Goal: Feedback & Contribution: Leave review/rating

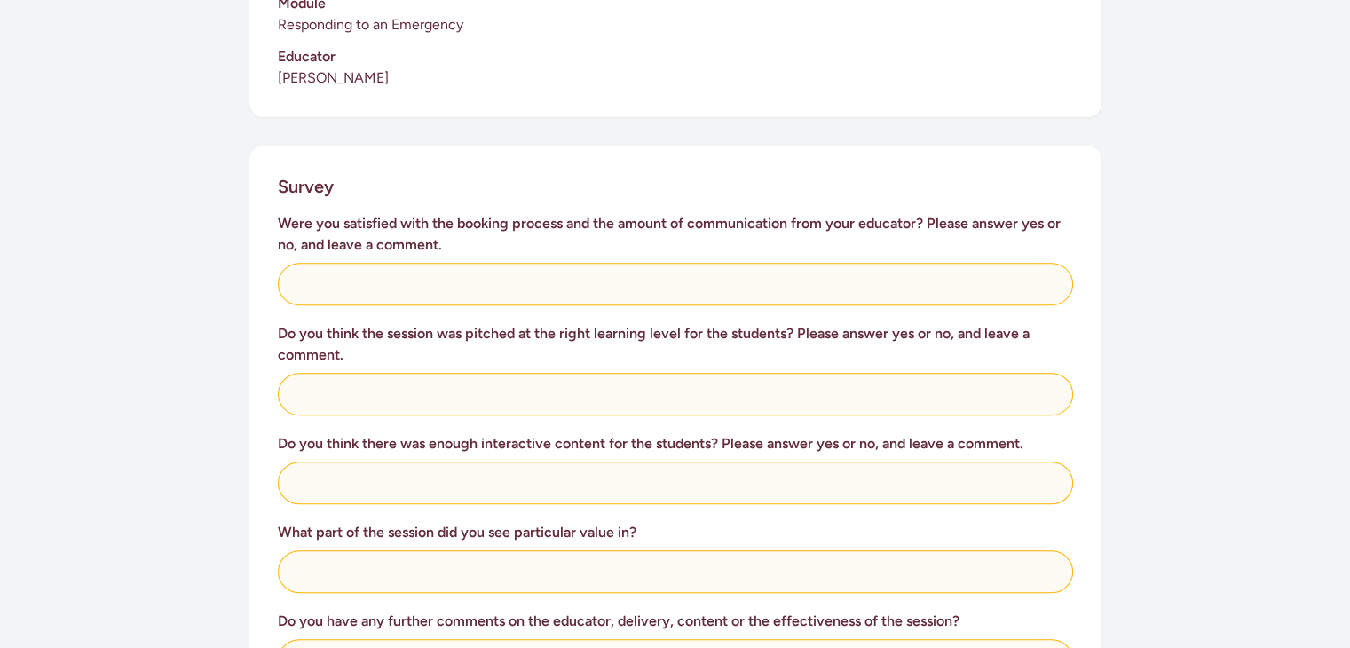
scroll to position [604, 0]
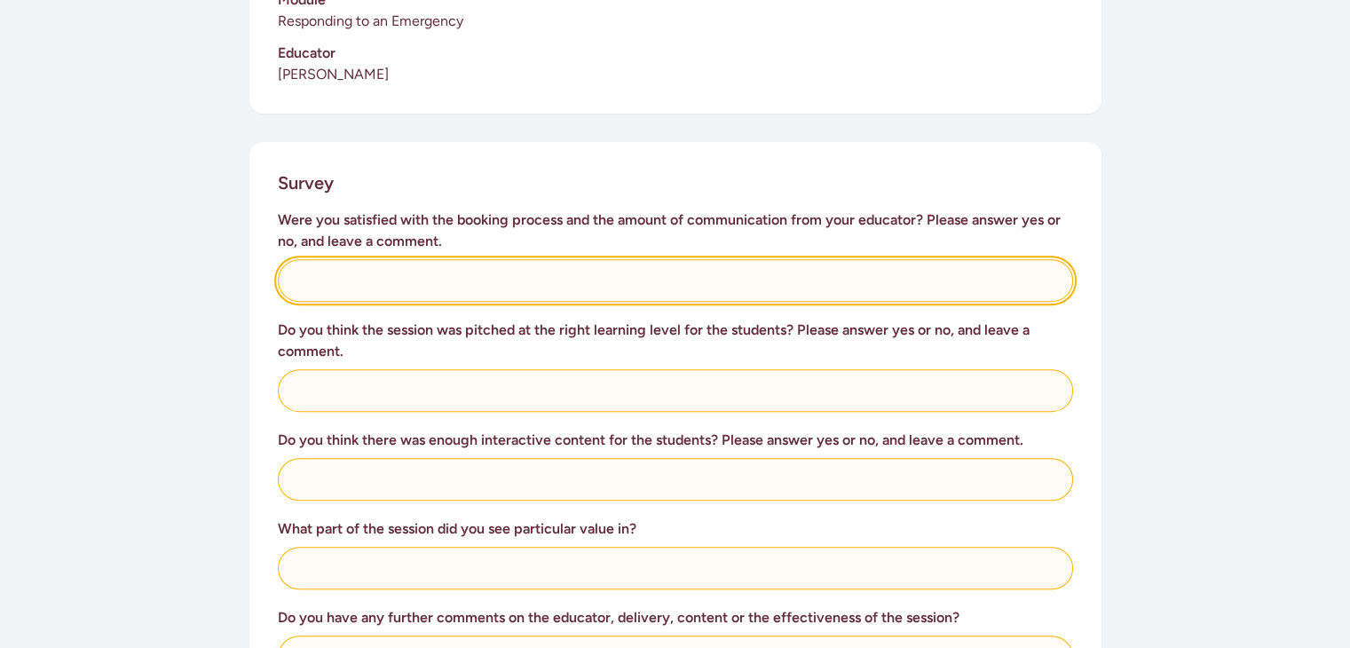
click at [682, 260] on input "text" at bounding box center [675, 280] width 795 height 43
type input "Yes-very thorough!"
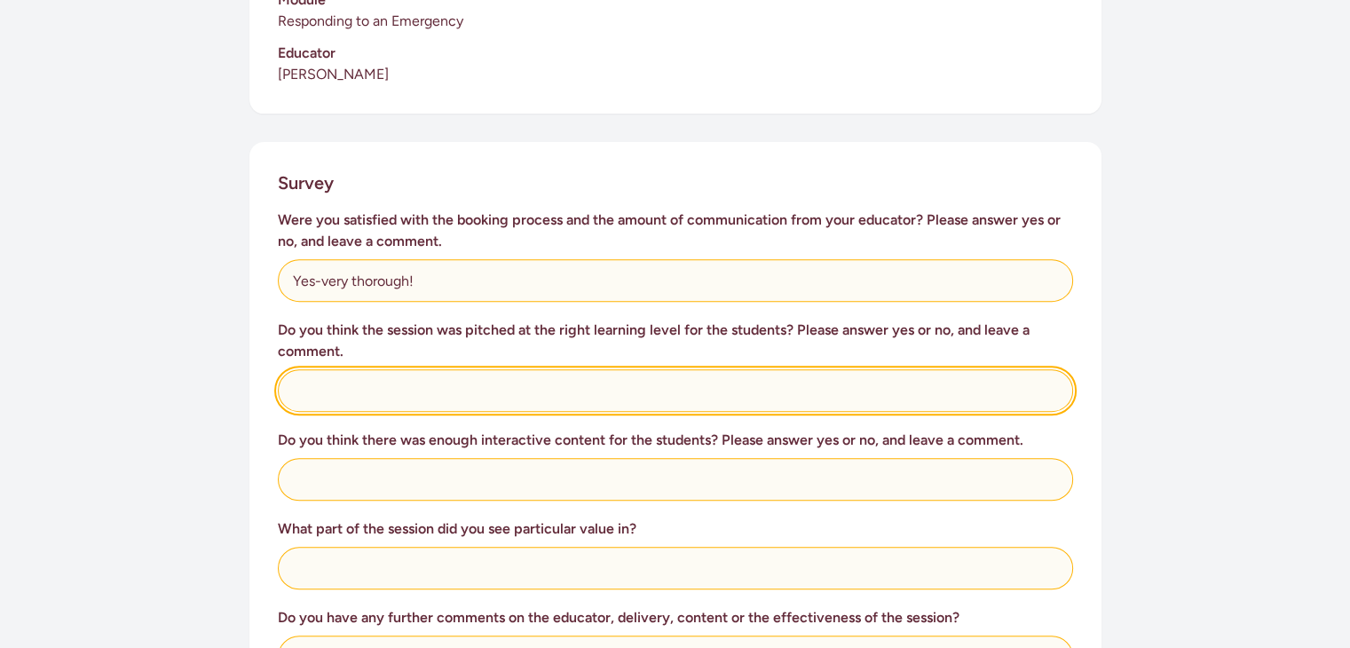
click at [532, 369] on input "text" at bounding box center [675, 390] width 795 height 43
type input "Yes"
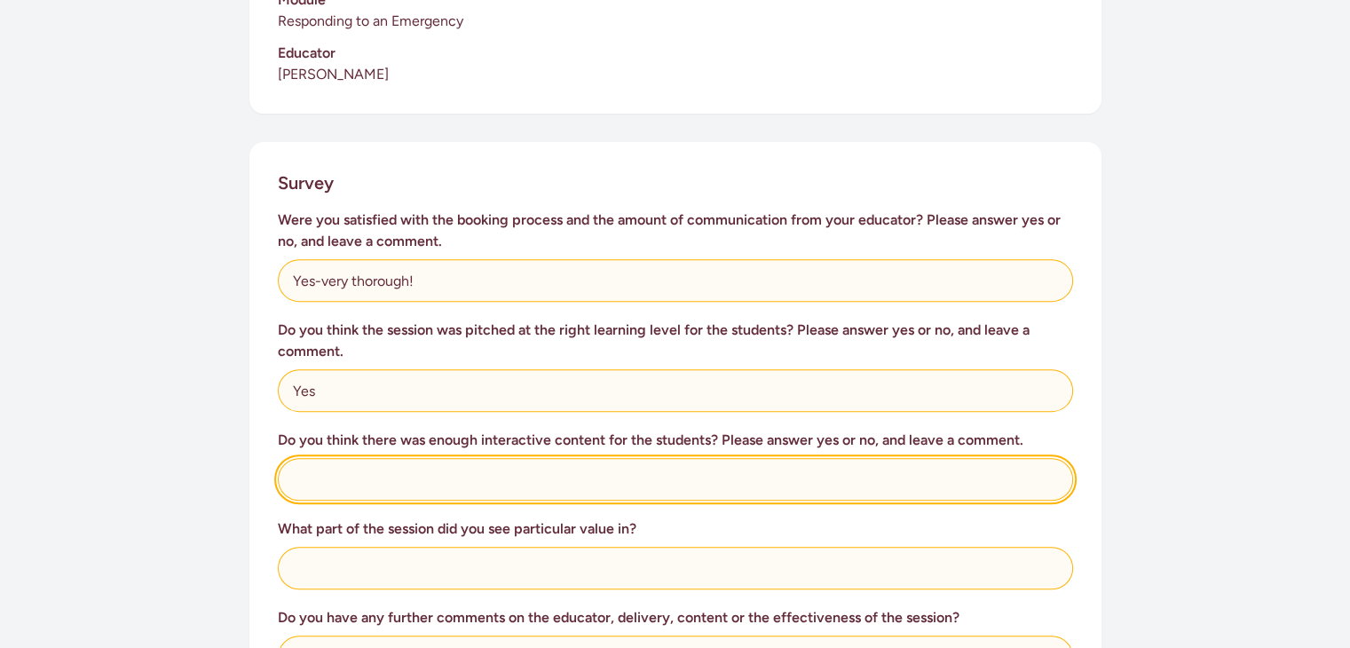
click at [542, 462] on input "text" at bounding box center [675, 479] width 795 height 43
type input "Yes, Great job considering lots of tired bodies on a [DATE]."
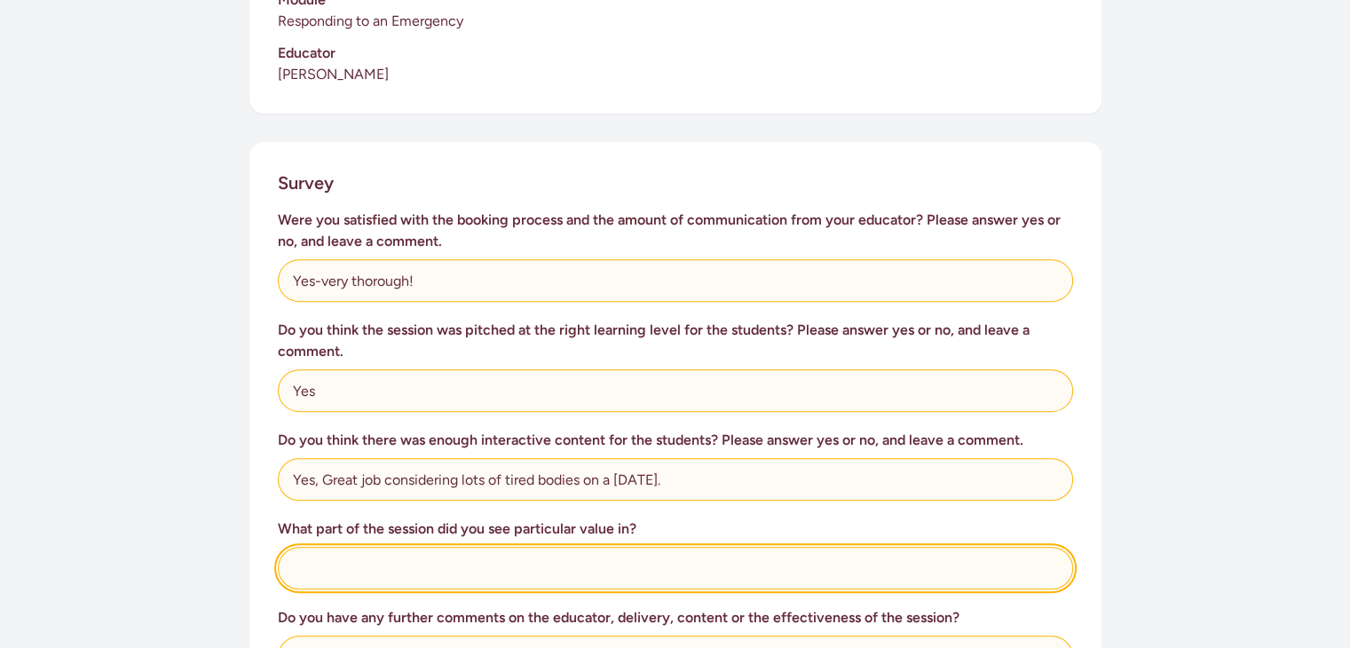
click at [530, 549] on input "text" at bounding box center [675, 568] width 795 height 43
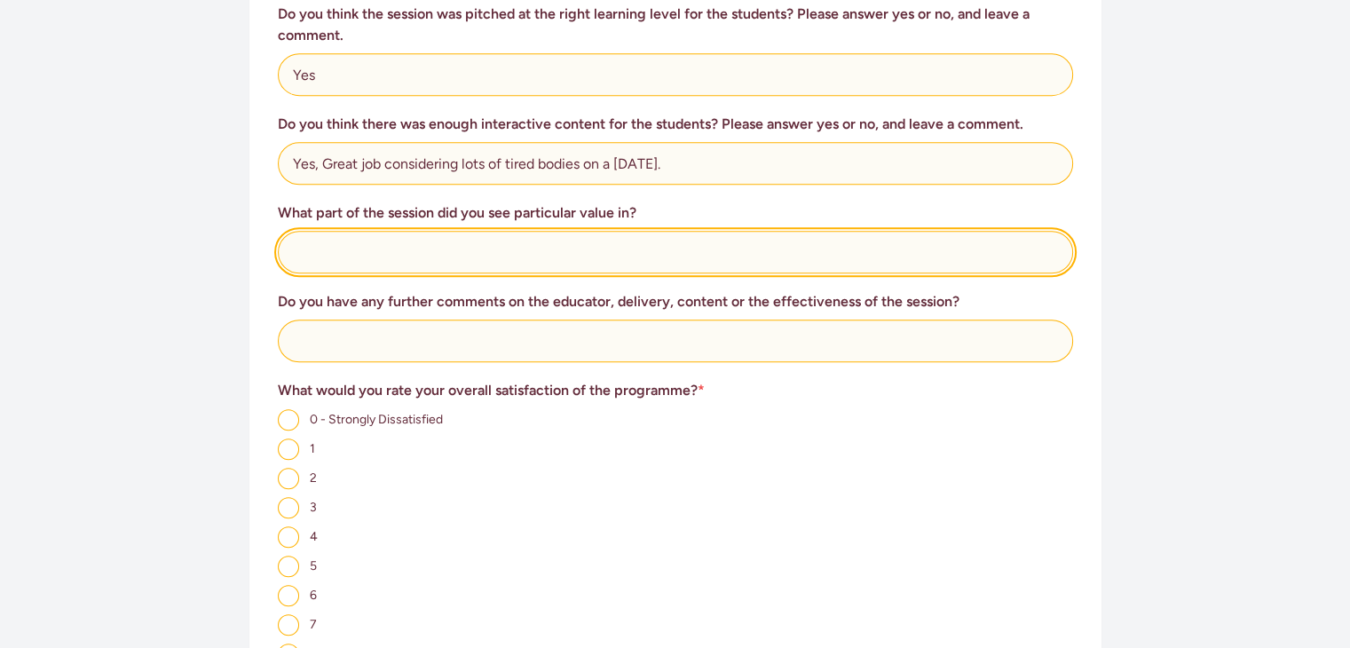
scroll to position [928, 0]
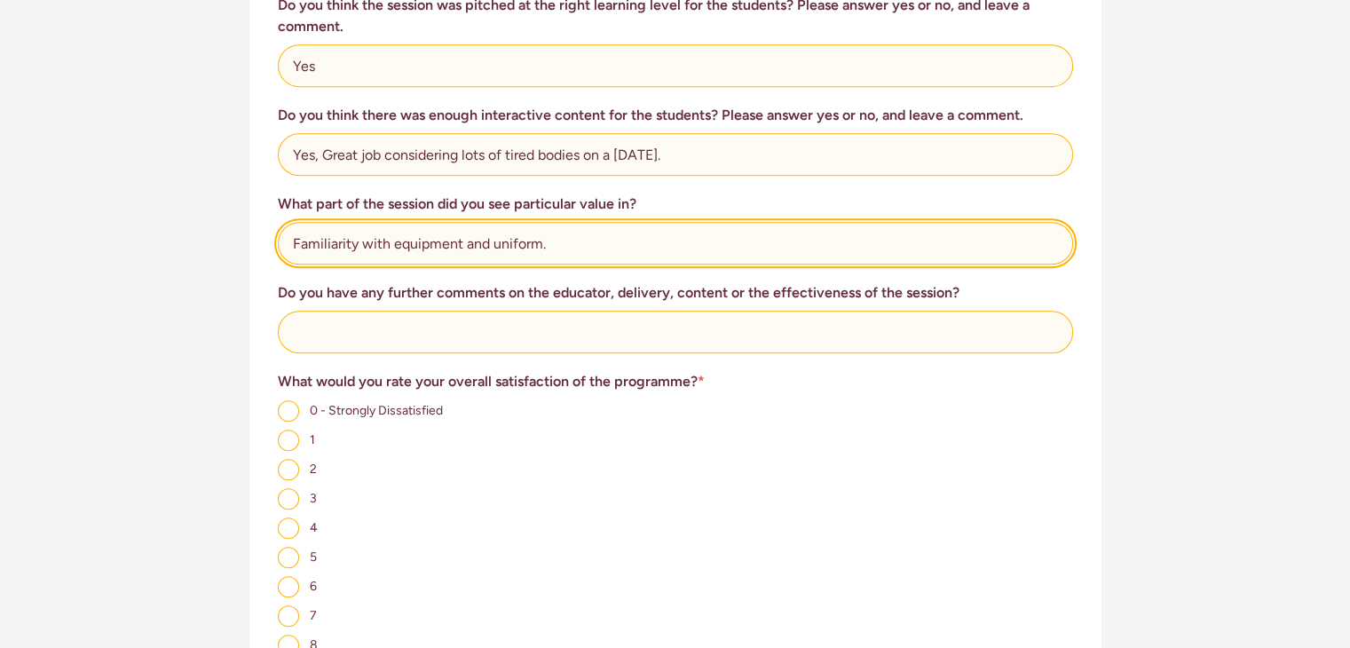
type input "Familiarity with equipment and uniform."
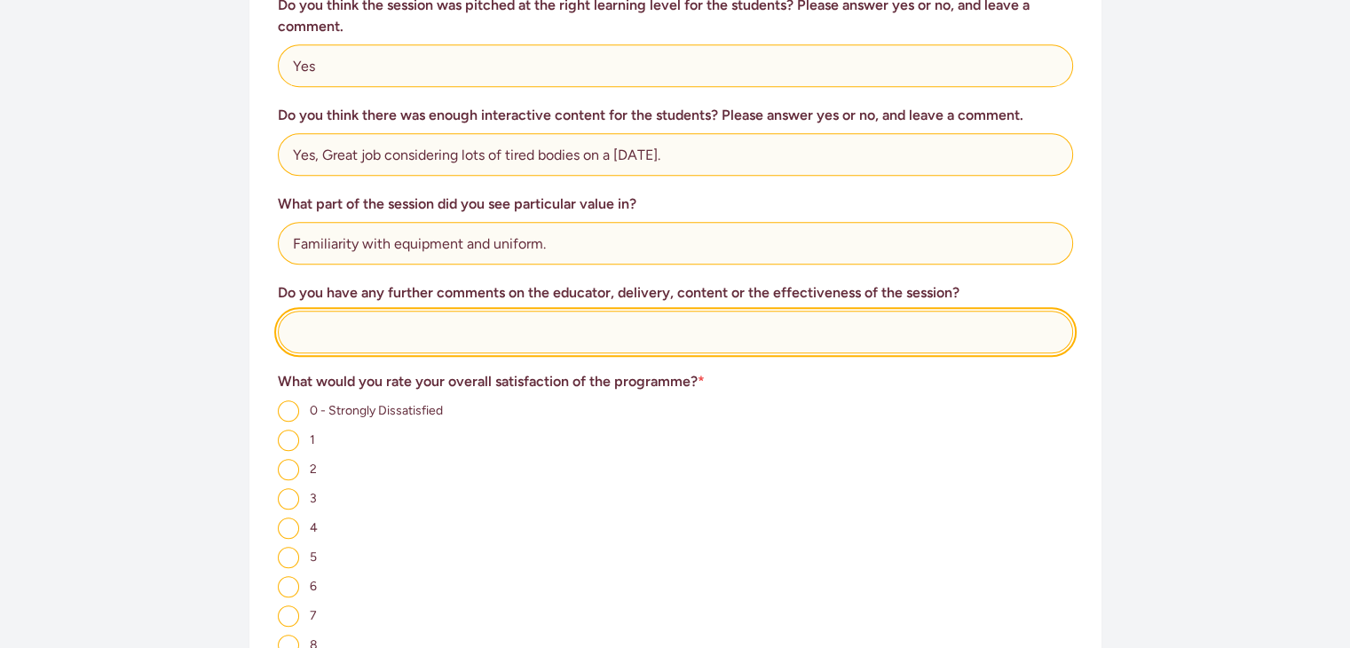
click at [717, 320] on input "text" at bounding box center [675, 332] width 795 height 43
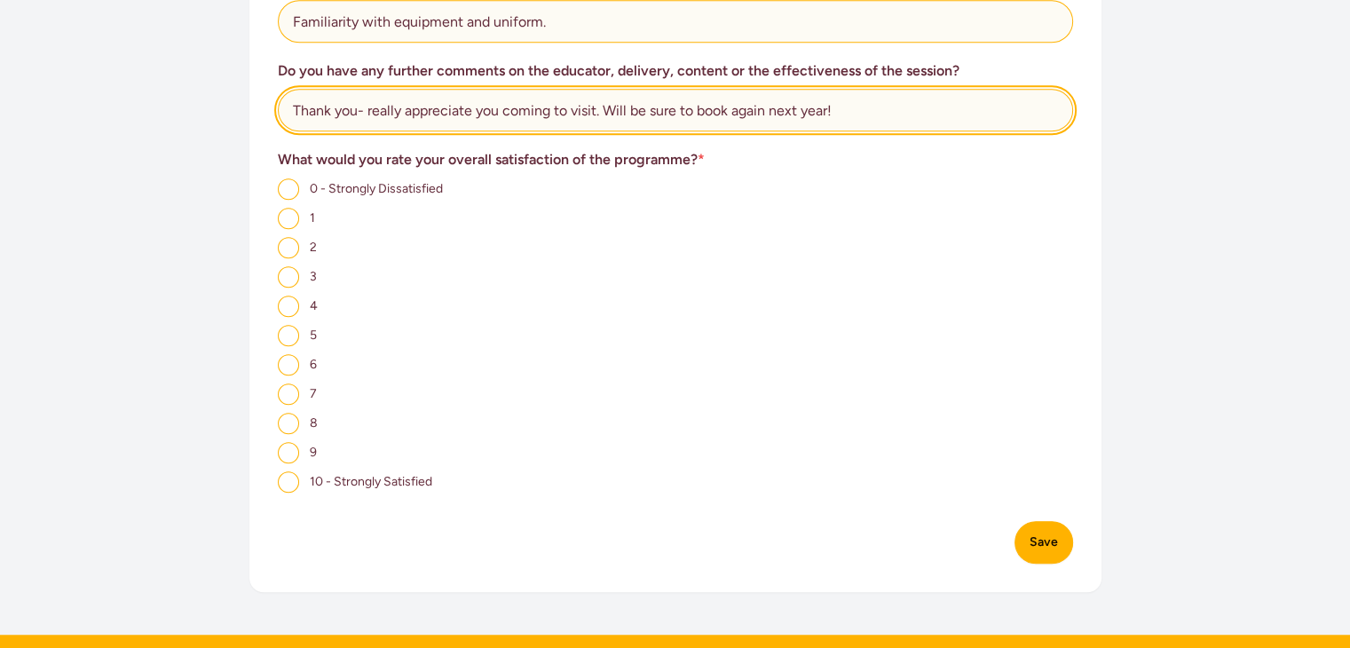
scroll to position [1160, 0]
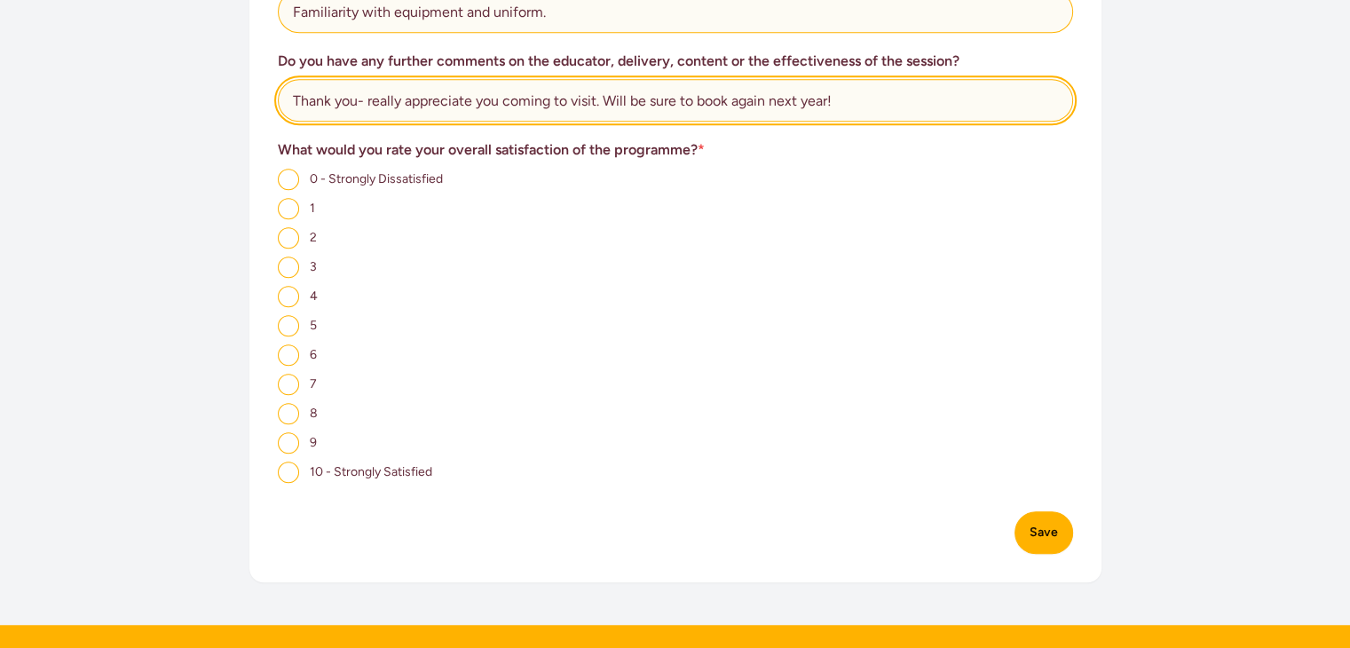
type input "Thank you- really appreciate you coming to visit. Will be sure to book again ne…"
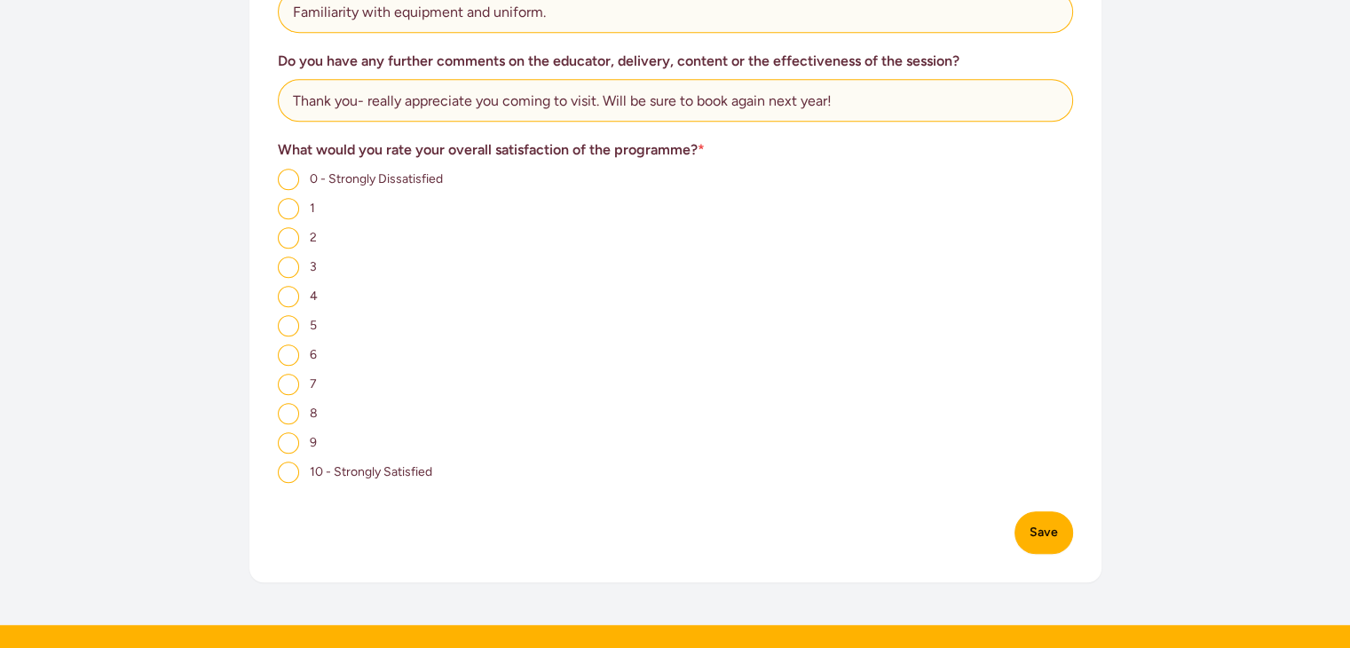
click at [291, 404] on input "8" at bounding box center [288, 413] width 21 height 21
radio input "true"
click at [1046, 521] on button "Save" at bounding box center [1044, 532] width 59 height 43
